Goal: Task Accomplishment & Management: Complete application form

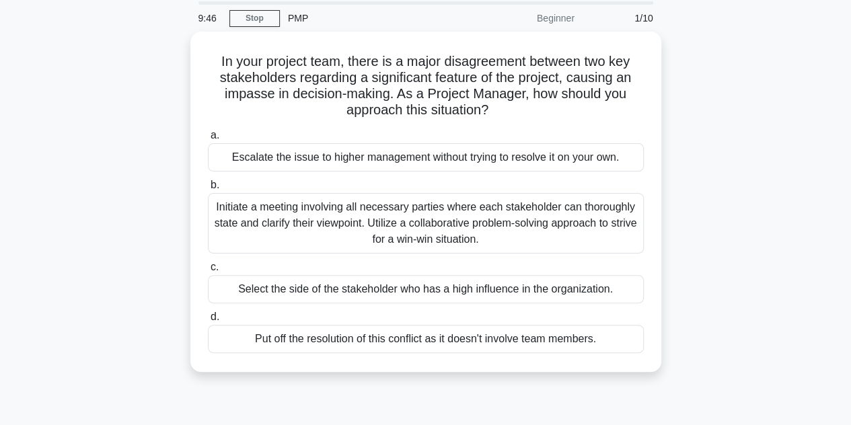
scroll to position [37, 0]
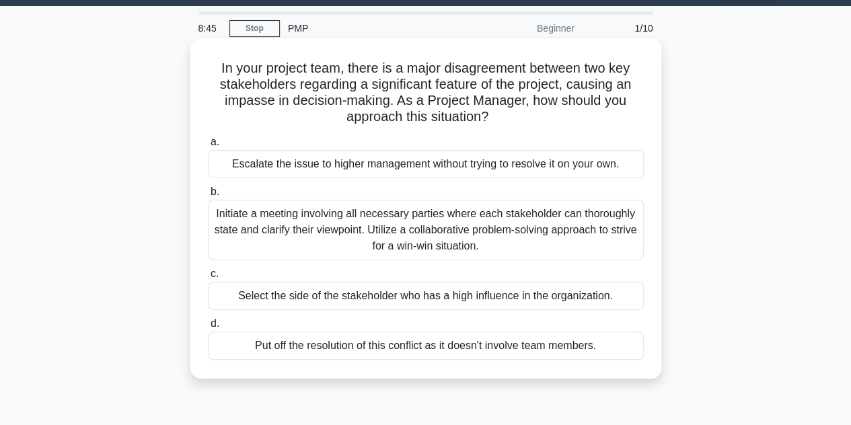
click at [293, 228] on div "Initiate a meeting involving all necessary parties where each stakeholder can t…" at bounding box center [426, 230] width 436 height 61
click at [208, 196] on input "b. Initiate a meeting involving all necessary parties where each stakeholder ca…" at bounding box center [208, 192] width 0 height 9
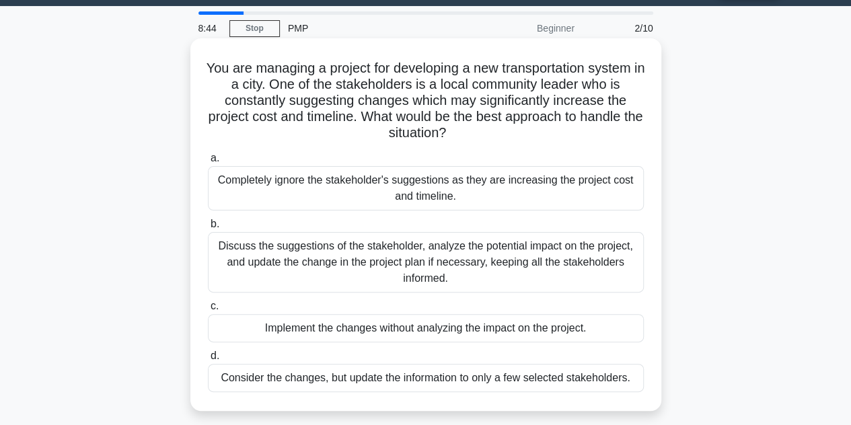
scroll to position [0, 0]
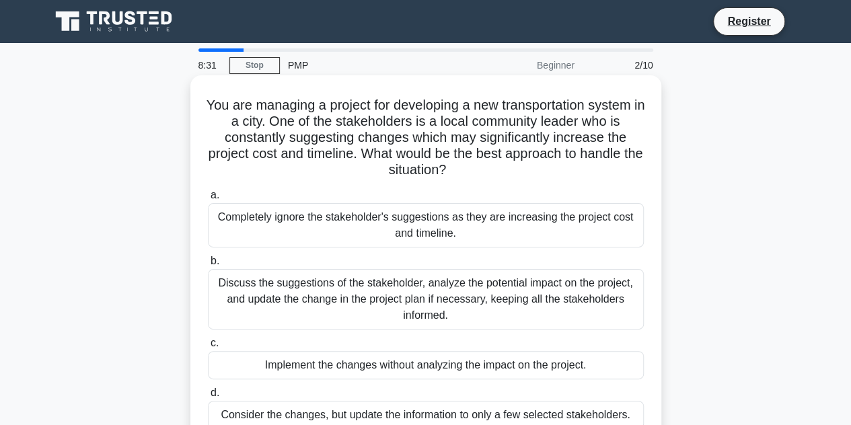
click at [371, 287] on div "Discuss the suggestions of the stakeholder, analyze the potential impact on the…" at bounding box center [426, 299] width 436 height 61
click at [208, 266] on input "b. Discuss the suggestions of the stakeholder, analyze the potential impact on …" at bounding box center [208, 261] width 0 height 9
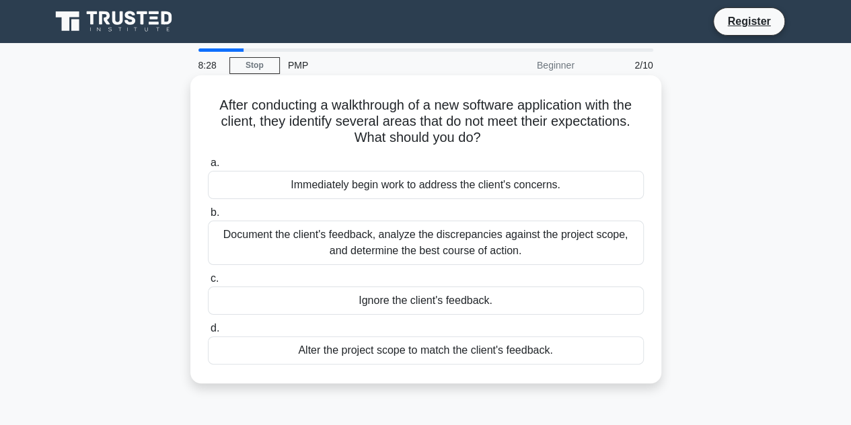
drag, startPoint x: 439, startPoint y: 225, endPoint x: 421, endPoint y: 253, distance: 33.6
click at [421, 253] on div "Document the client's feedback, analyze the discrepancies against the project s…" at bounding box center [426, 243] width 436 height 44
click at [533, 250] on div "Document the client's feedback, analyze the discrepancies against the project s…" at bounding box center [426, 243] width 436 height 44
click at [208, 217] on input "b. Document the client's feedback, analyze the discrepancies against the projec…" at bounding box center [208, 213] width 0 height 9
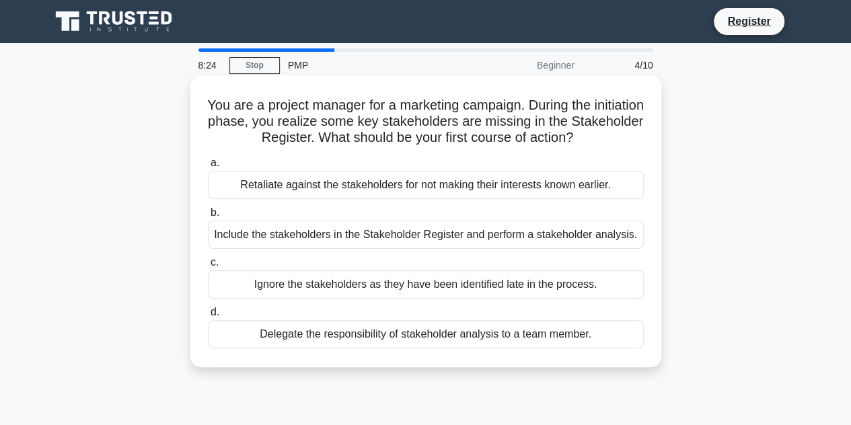
click at [439, 228] on div "Include the stakeholders in the Stakeholder Register and perform a stakeholder …" at bounding box center [426, 235] width 436 height 28
click at [208, 217] on input "b. Include the stakeholders in the Stakeholder Register and perform a stakehold…" at bounding box center [208, 213] width 0 height 9
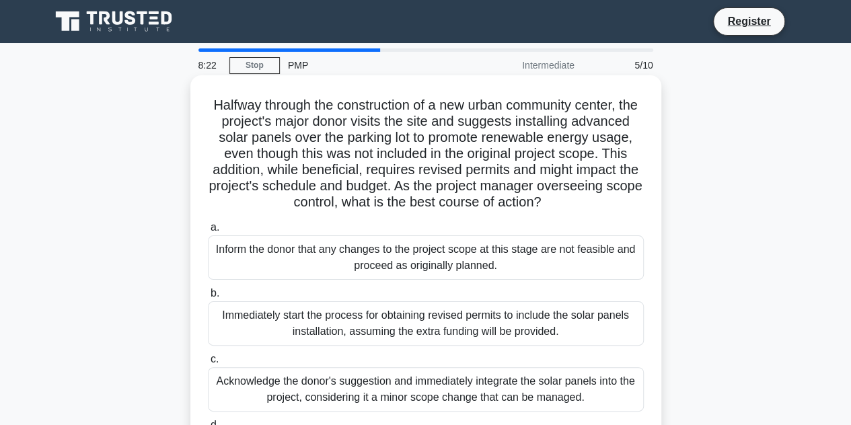
click at [361, 397] on div "Acknowledge the donor's suggestion and immediately integrate the solar panels i…" at bounding box center [426, 389] width 436 height 44
click at [208, 364] on input "c. Acknowledge the donor's suggestion and immediately integrate the solar panel…" at bounding box center [208, 359] width 0 height 9
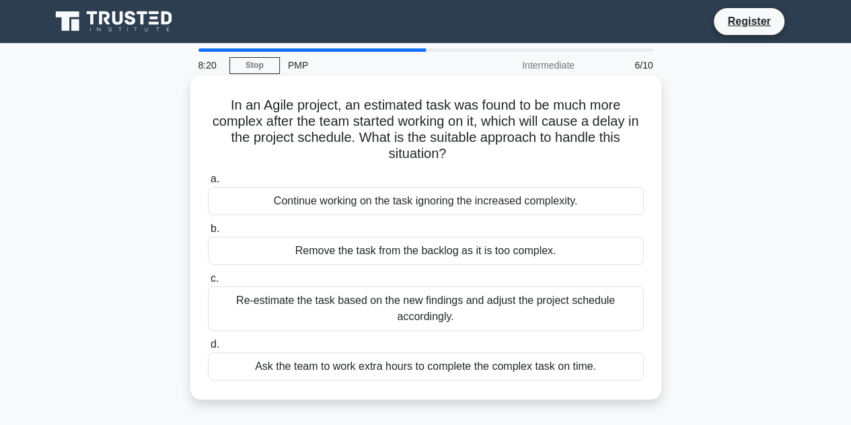
click at [423, 302] on div "Re-estimate the task based on the new findings and adjust the project schedule …" at bounding box center [426, 309] width 436 height 44
click at [208, 283] on input "c. Re-estimate the task based on the new findings and adjust the project schedu…" at bounding box center [208, 279] width 0 height 9
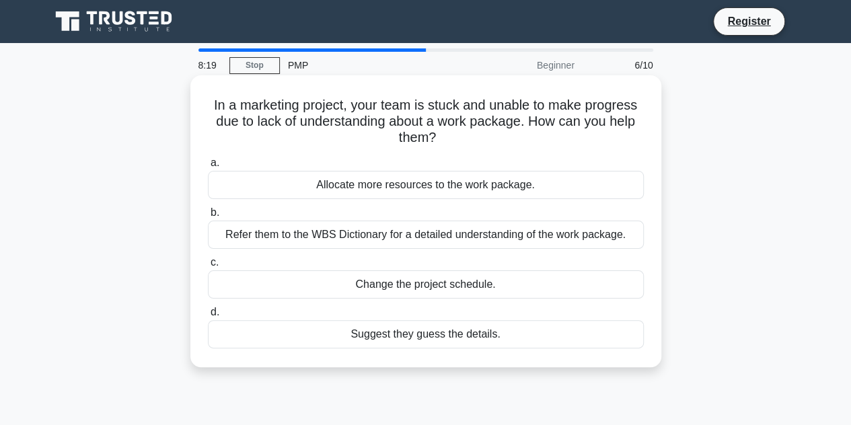
click at [424, 236] on div "Refer them to the WBS Dictionary for a detailed understanding of the work packa…" at bounding box center [426, 235] width 436 height 28
click at [208, 217] on input "b. Refer them to the WBS Dictionary for a detailed understanding of the work pa…" at bounding box center [208, 213] width 0 height 9
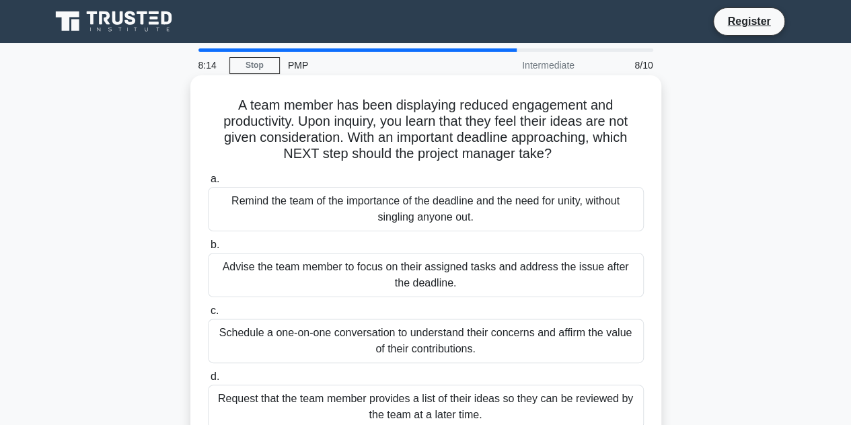
click at [447, 400] on div "Request that the team member provides a list of their ideas so they can be revi…" at bounding box center [426, 407] width 436 height 44
click at [208, 382] on input "d. Request that the team member provides a list of their ideas so they can be r…" at bounding box center [208, 377] width 0 height 9
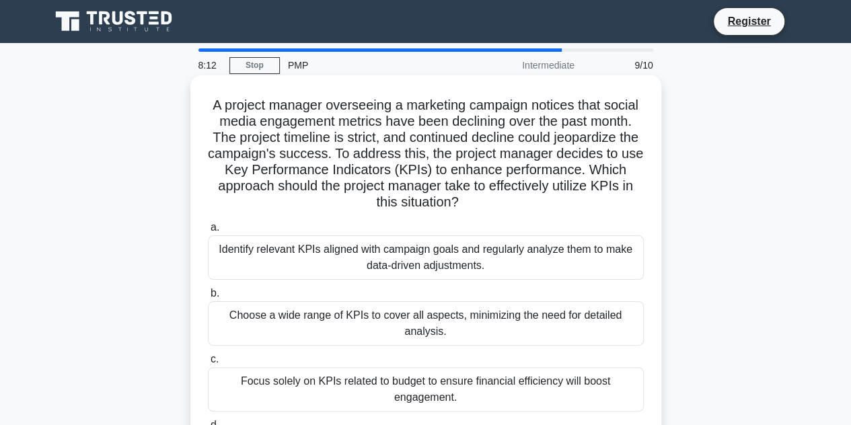
click at [441, 260] on div "Identify relevant KPIs aligned with campaign goals and regularly analyze them t…" at bounding box center [426, 258] width 436 height 44
click at [208, 232] on input "a. Identify relevant KPIs aligned with campaign goals and regularly analyze the…" at bounding box center [208, 227] width 0 height 9
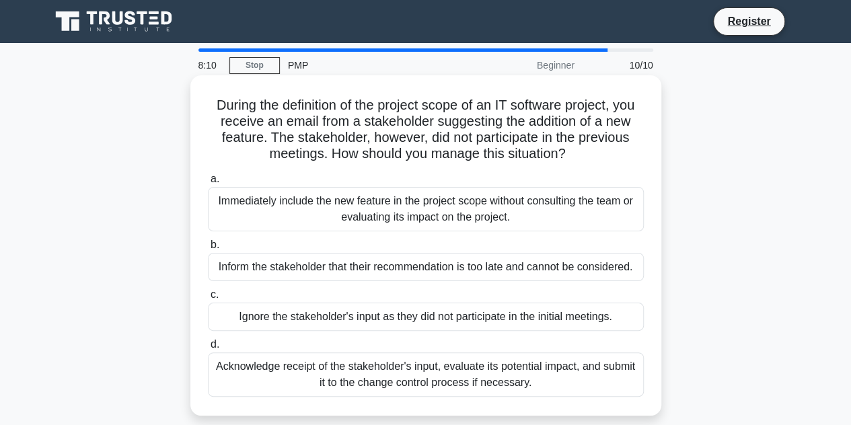
click at [392, 371] on div "Acknowledge receipt of the stakeholder's input, evaluate its potential impact, …" at bounding box center [426, 375] width 436 height 44
click at [208, 349] on input "d. Acknowledge receipt of the stakeholder's input, evaluate its potential impac…" at bounding box center [208, 344] width 0 height 9
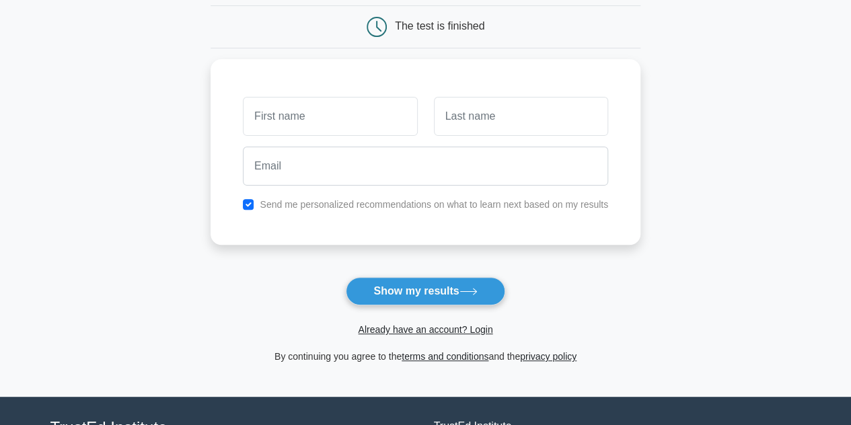
scroll to position [133, 0]
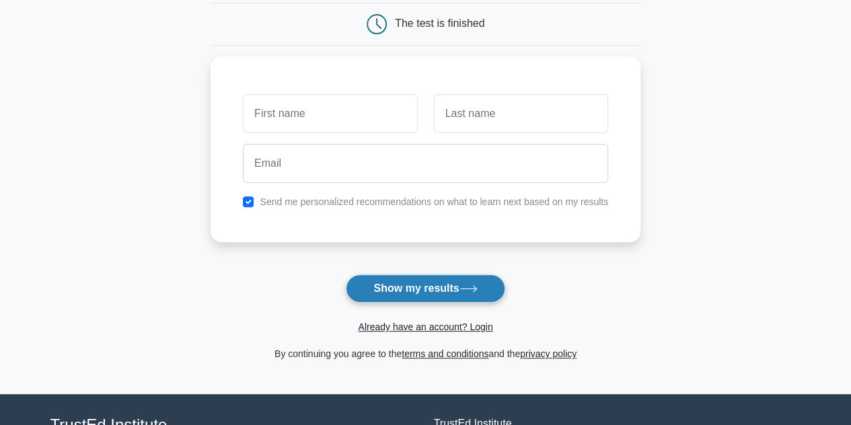
click at [414, 278] on button "Show my results" at bounding box center [425, 289] width 159 height 28
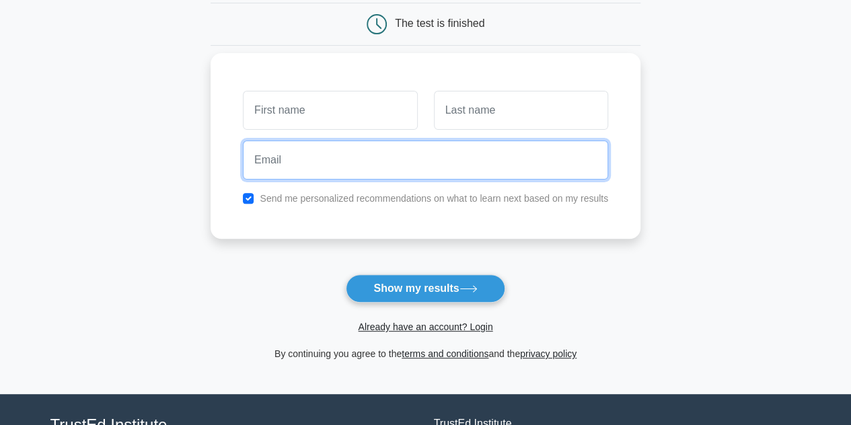
click at [432, 169] on input "email" at bounding box center [425, 160] width 365 height 39
type input "byringirojeanpaul@gmail.com"
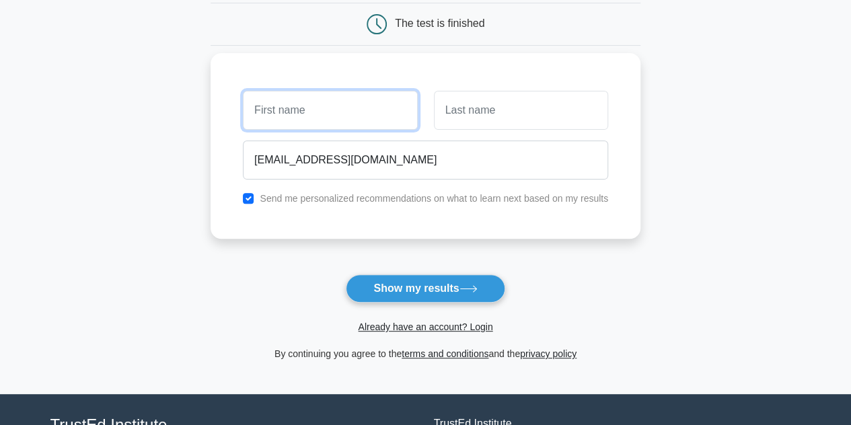
click at [294, 107] on input "text" at bounding box center [330, 110] width 174 height 39
type input "ghjkkjhj"
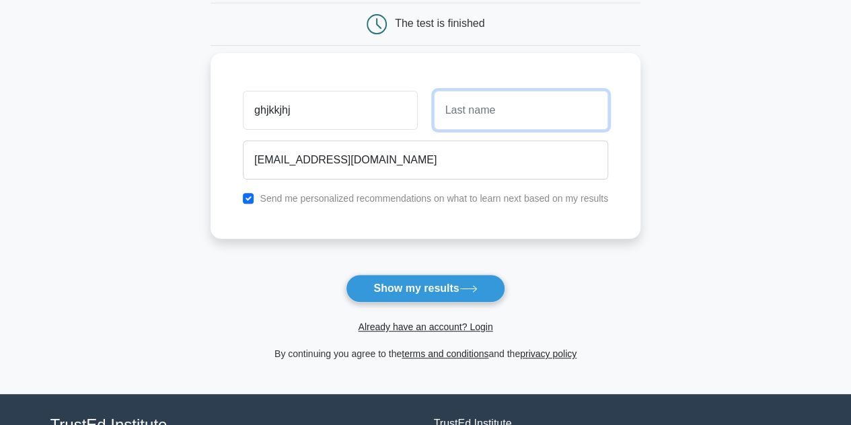
click at [468, 113] on input "text" at bounding box center [521, 110] width 174 height 39
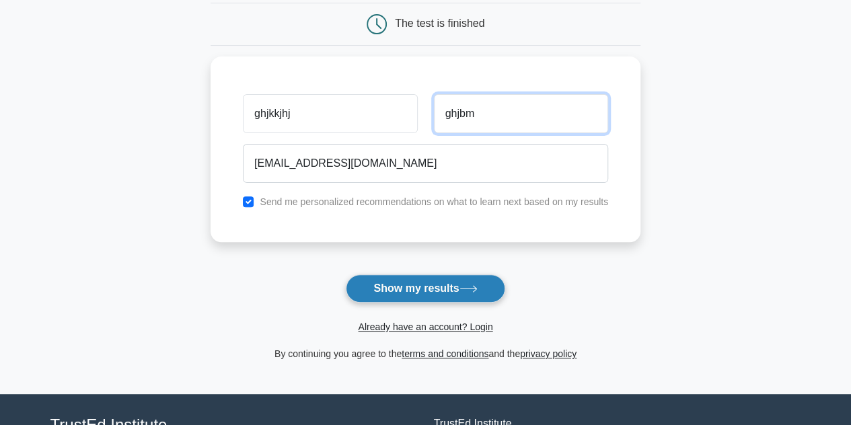
type input "ghjbm"
click at [388, 290] on button "Show my results" at bounding box center [425, 289] width 159 height 28
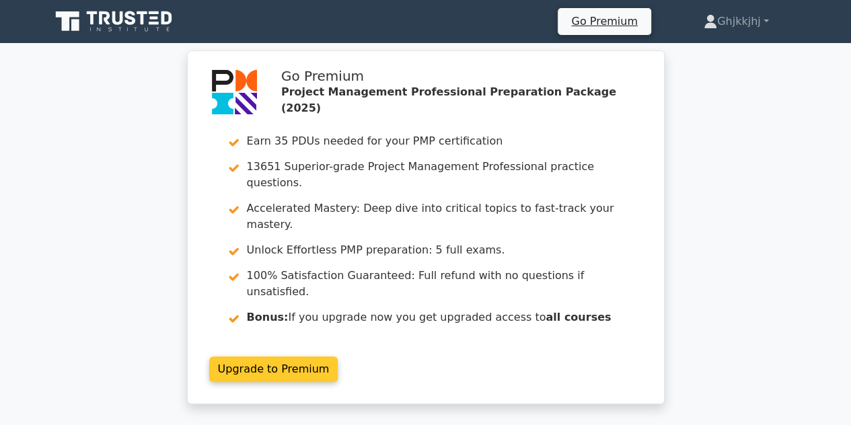
drag, startPoint x: 816, startPoint y: 167, endPoint x: 402, endPoint y: 326, distance: 443.5
click at [338, 357] on link "Upgrade to Premium" at bounding box center [273, 370] width 129 height 26
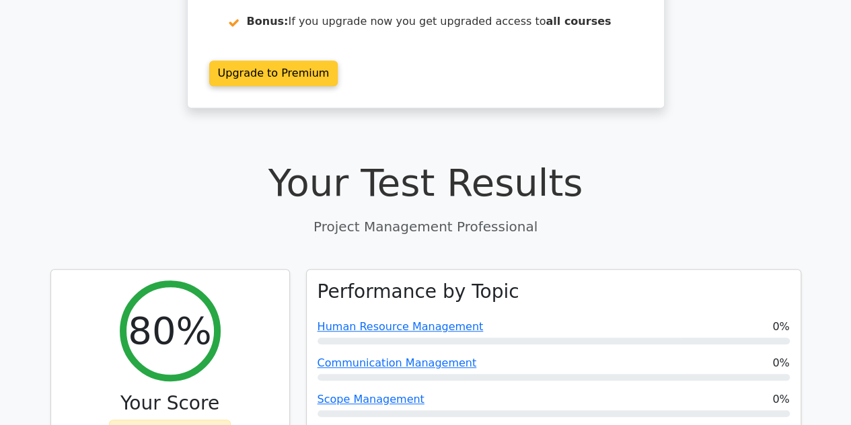
scroll to position [323, 0]
